Goal: Transaction & Acquisition: Purchase product/service

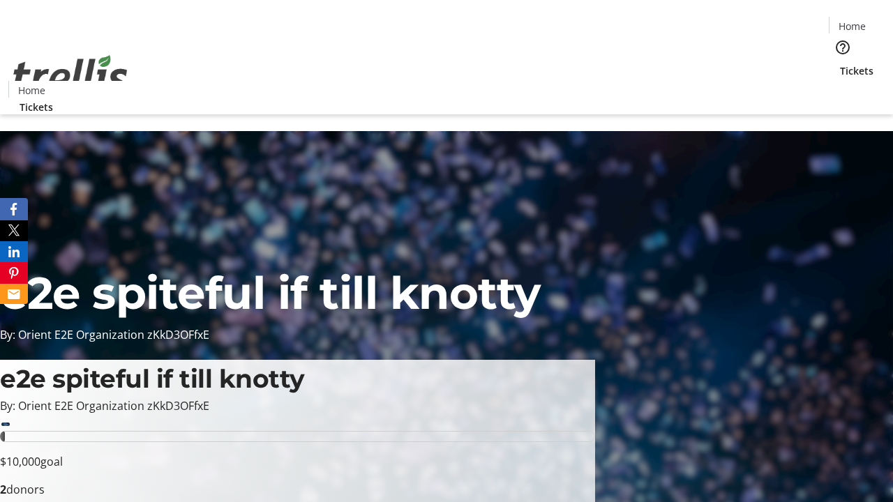
click at [840, 63] on span "Tickets" at bounding box center [856, 70] width 33 height 15
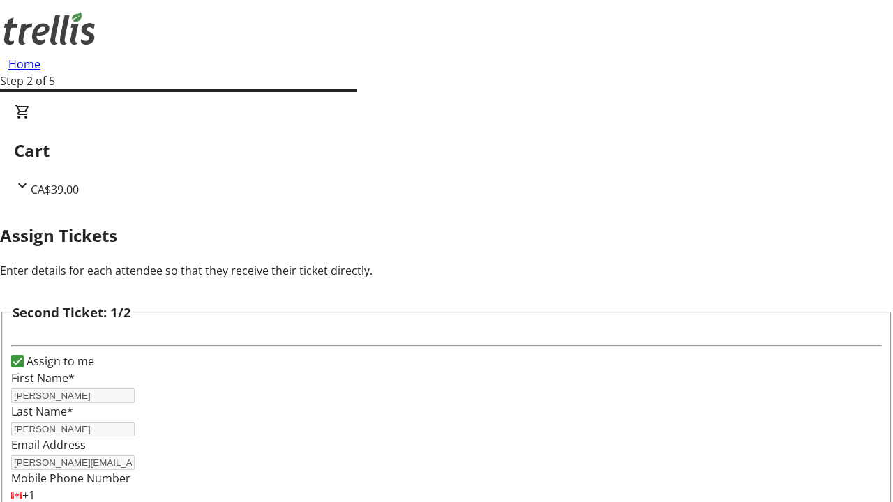
type input "[PERSON_NAME][EMAIL_ADDRESS][DOMAIN_NAME]"
